Goal: Task Accomplishment & Management: Manage account settings

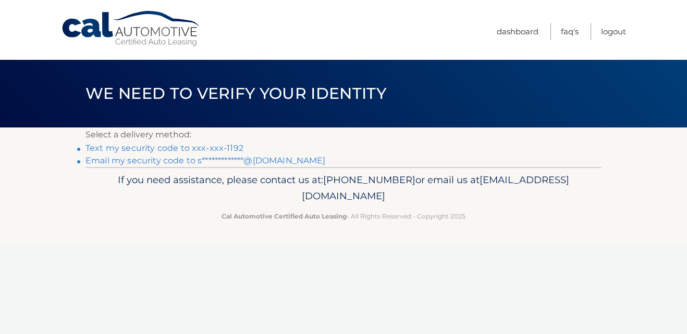
click at [111, 146] on link "Text my security code to xxx-xxx-1192" at bounding box center [164, 148] width 158 height 10
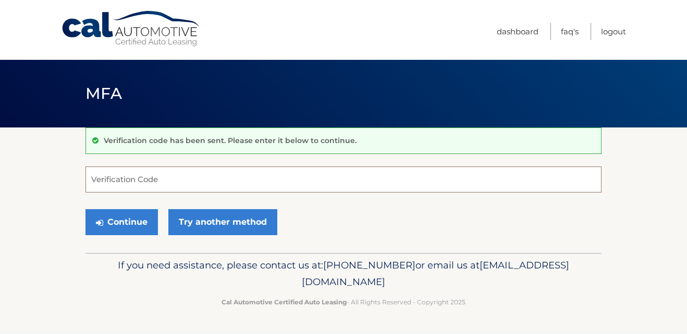
click at [175, 179] on input "Verification Code" at bounding box center [343, 180] width 516 height 26
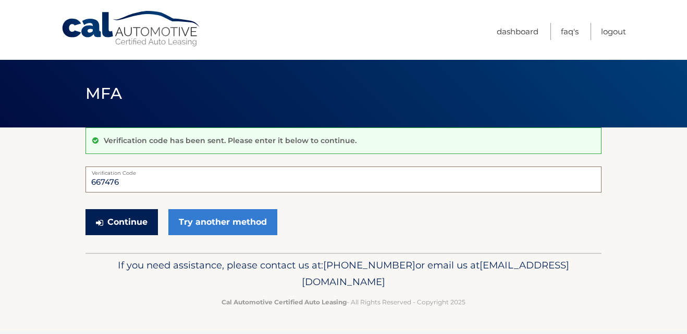
type input "667476"
click at [136, 217] on button "Continue" at bounding box center [121, 222] width 72 height 26
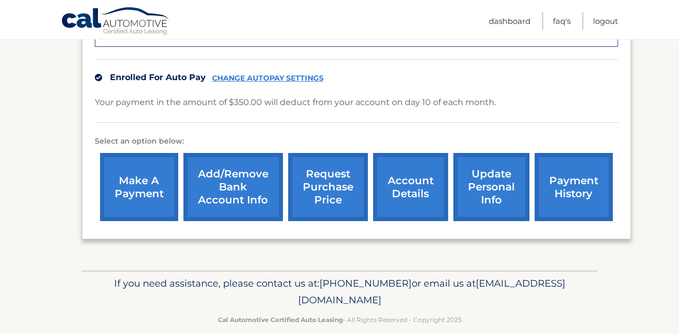
scroll to position [322, 0]
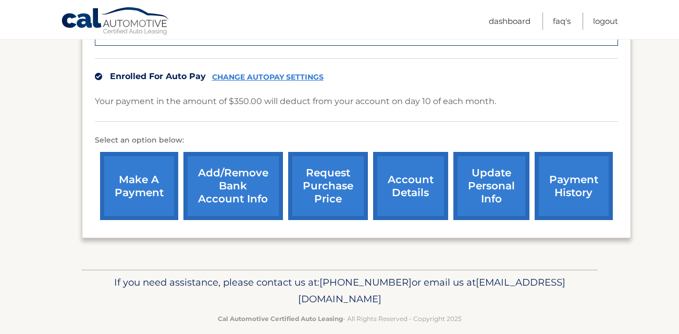
click at [422, 184] on link "account details" at bounding box center [410, 186] width 75 height 68
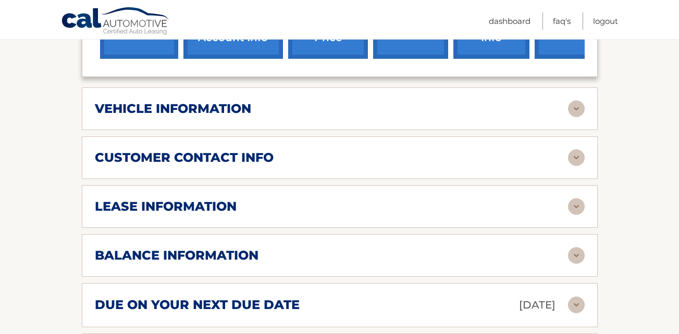
scroll to position [469, 0]
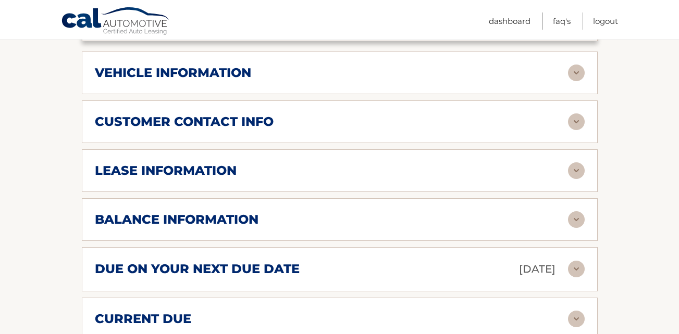
click at [238, 163] on div "lease information" at bounding box center [331, 171] width 473 height 16
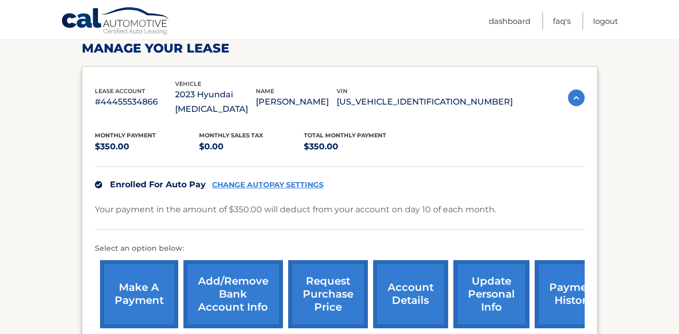
scroll to position [52, 0]
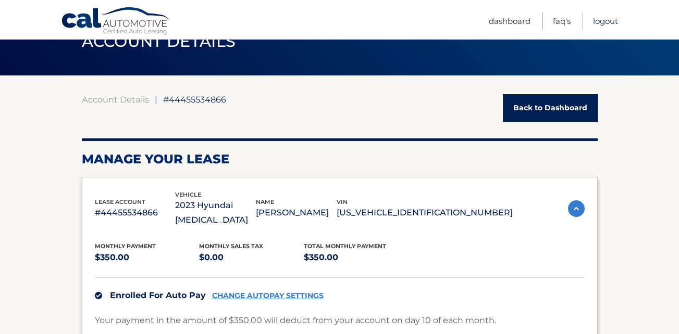
click at [599, 22] on link "Logout" at bounding box center [605, 21] width 25 height 17
